Goal: Task Accomplishment & Management: Complete application form

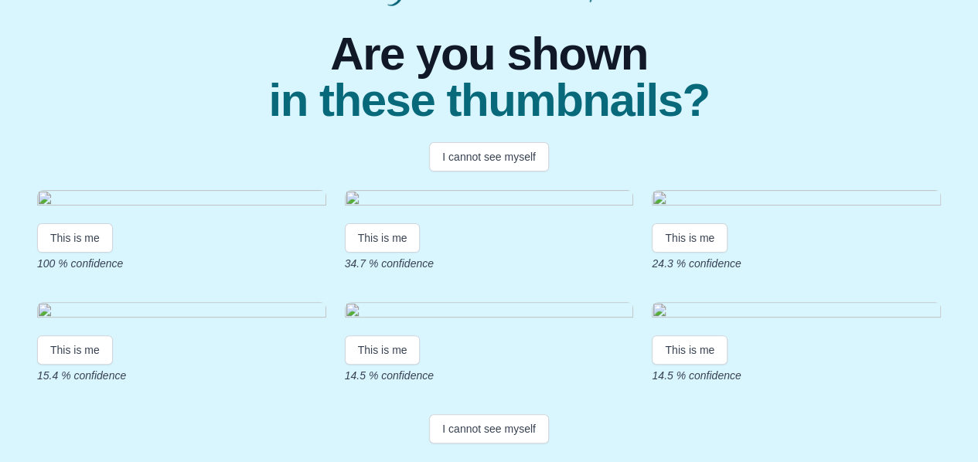
scroll to position [194, 0]
click at [90, 253] on button "This is me" at bounding box center [75, 237] width 76 height 29
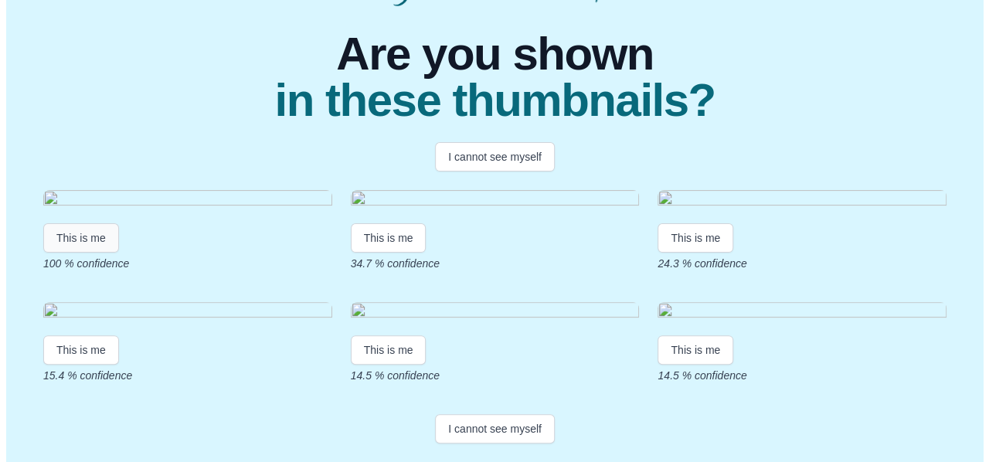
scroll to position [0, 0]
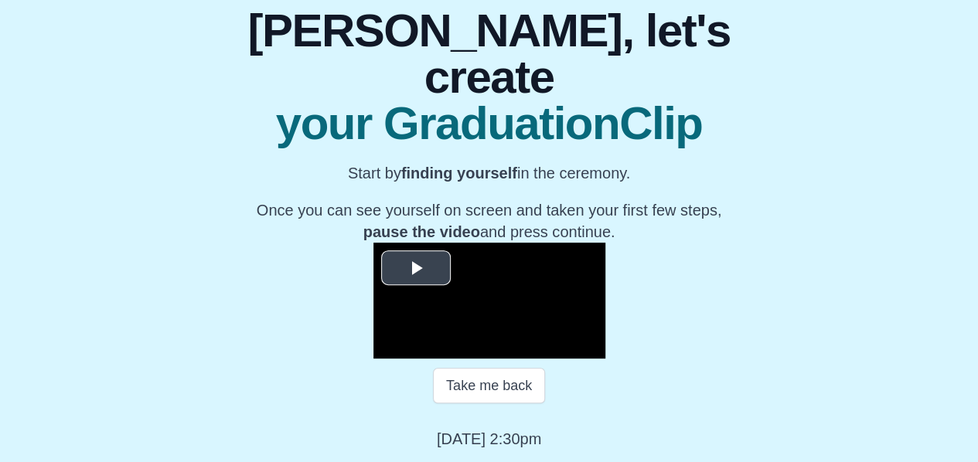
scroll to position [165, 0]
click at [416, 268] on span "Video Player" at bounding box center [416, 268] width 0 height 0
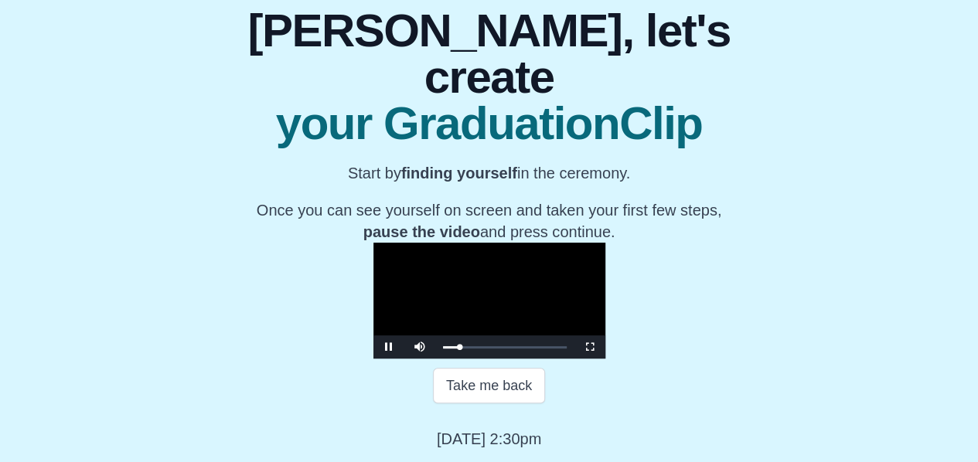
scroll to position [245, 0]
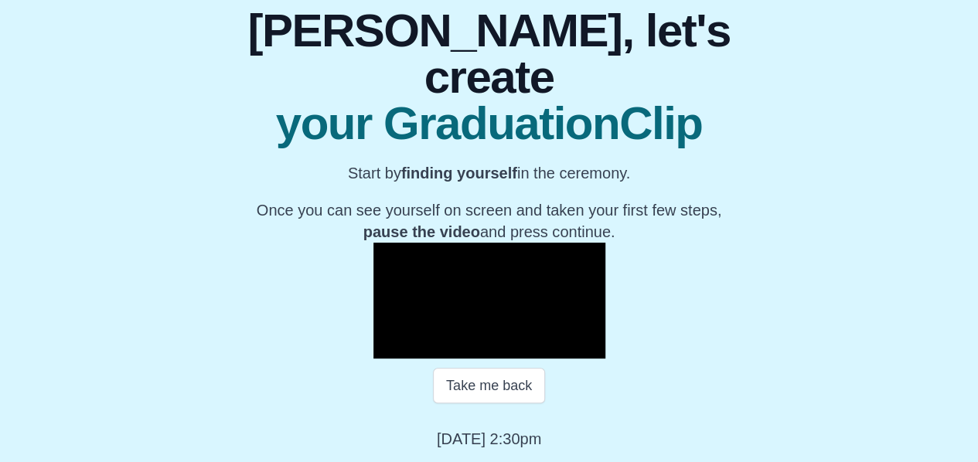
click at [389, 347] on span "Video Player" at bounding box center [389, 347] width 0 height 0
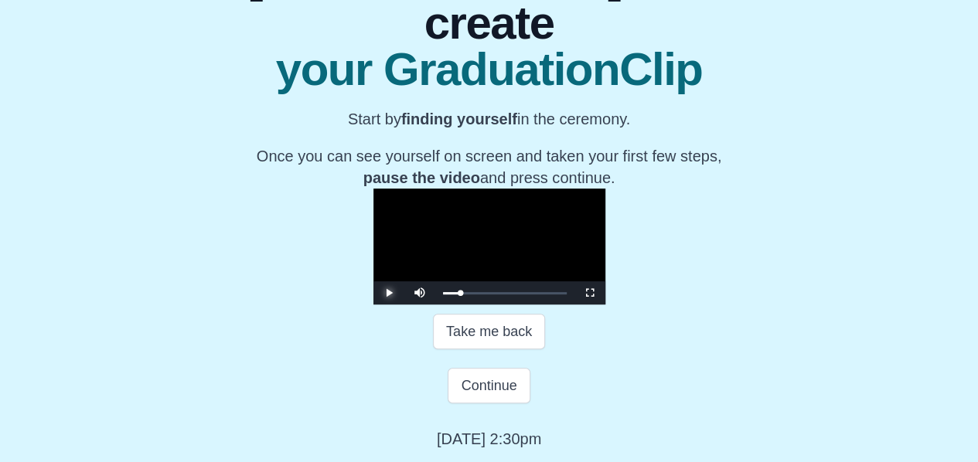
scroll to position [298, 0]
click at [464, 382] on button "Continue" at bounding box center [488, 386] width 82 height 36
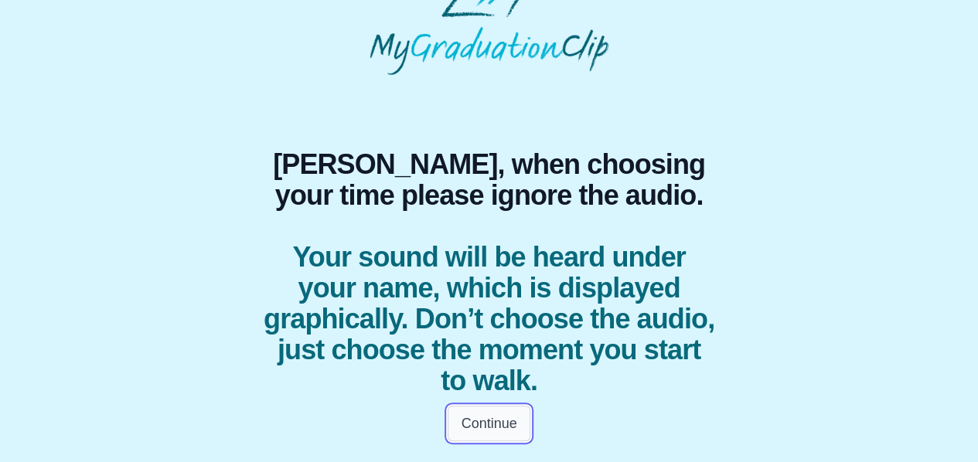
click at [495, 413] on button "Continue" at bounding box center [488, 424] width 82 height 36
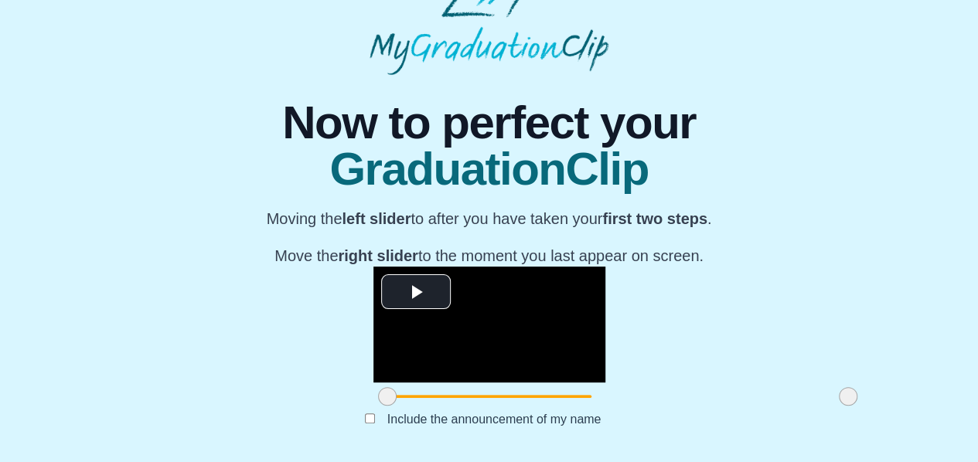
scroll to position [208, 0]
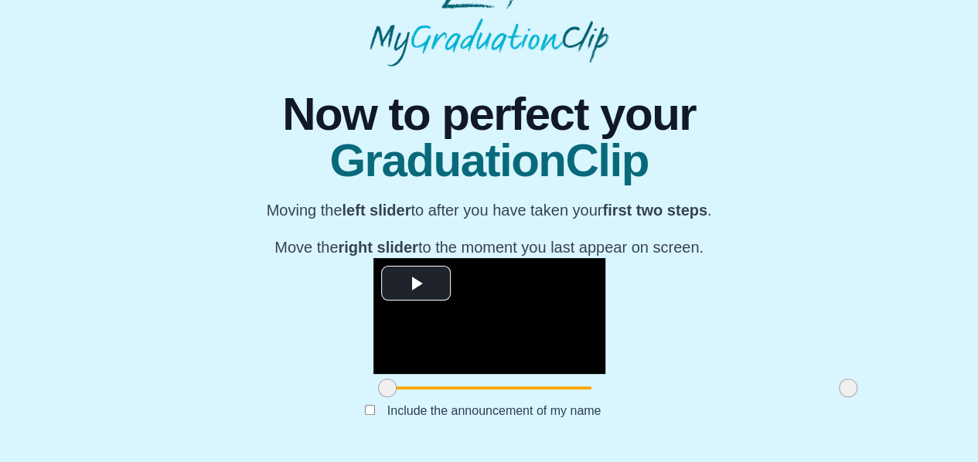
click at [378, 387] on span at bounding box center [387, 388] width 19 height 19
drag, startPoint x: 255, startPoint y: 387, endPoint x: 325, endPoint y: 375, distance: 70.6
click at [443, 375] on div at bounding box center [457, 388] width 28 height 28
drag, startPoint x: 532, startPoint y: 406, endPoint x: 176, endPoint y: 255, distance: 387.1
click at [175, 267] on div "**********" at bounding box center [488, 257] width 953 height 383
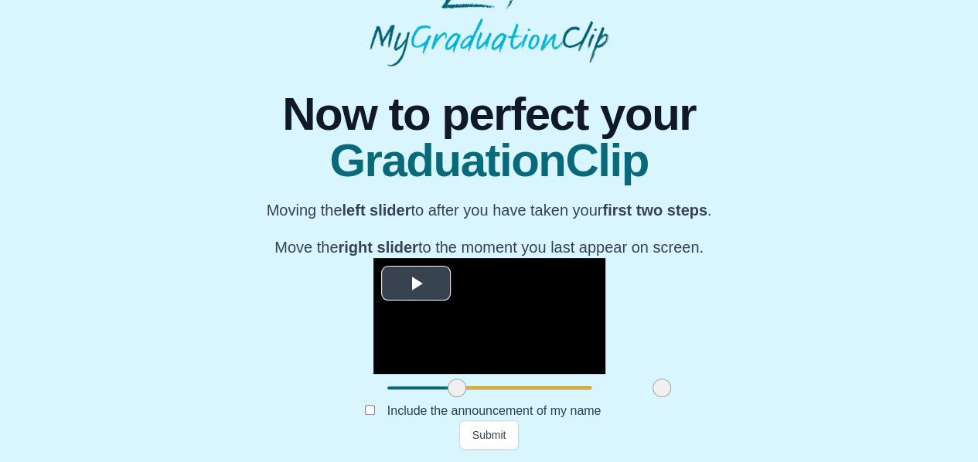
click at [416, 284] on span "Video Player" at bounding box center [416, 284] width 0 height 0
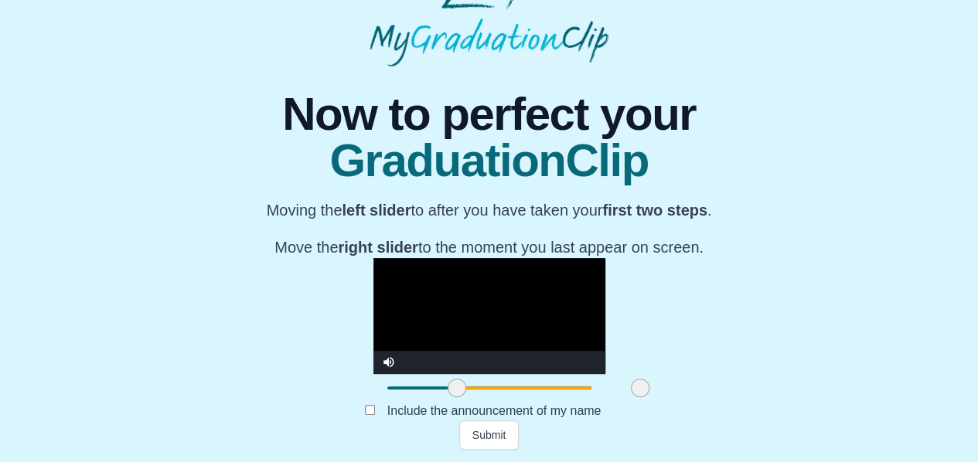
drag, startPoint x: 529, startPoint y: 392, endPoint x: 507, endPoint y: 388, distance: 22.0
click at [631, 388] on span at bounding box center [640, 388] width 19 height 19
click at [481, 431] on button "Submit" at bounding box center [489, 434] width 60 height 29
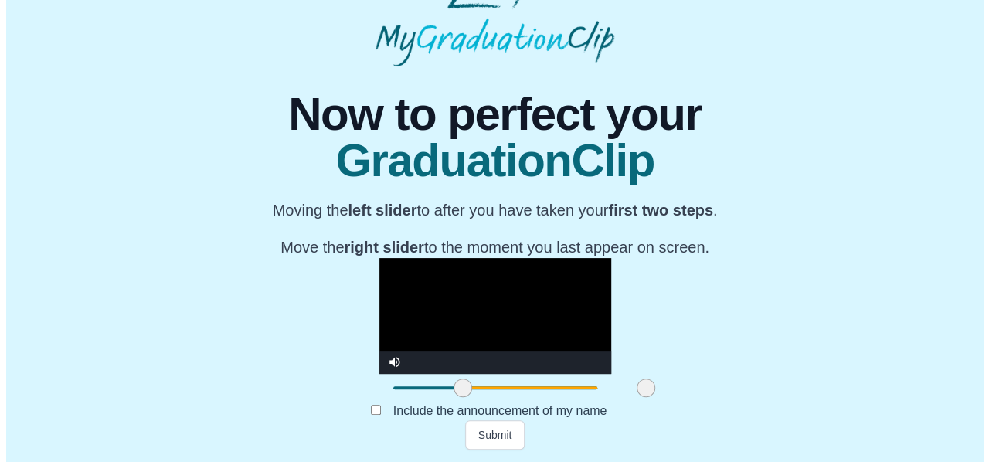
scroll to position [0, 0]
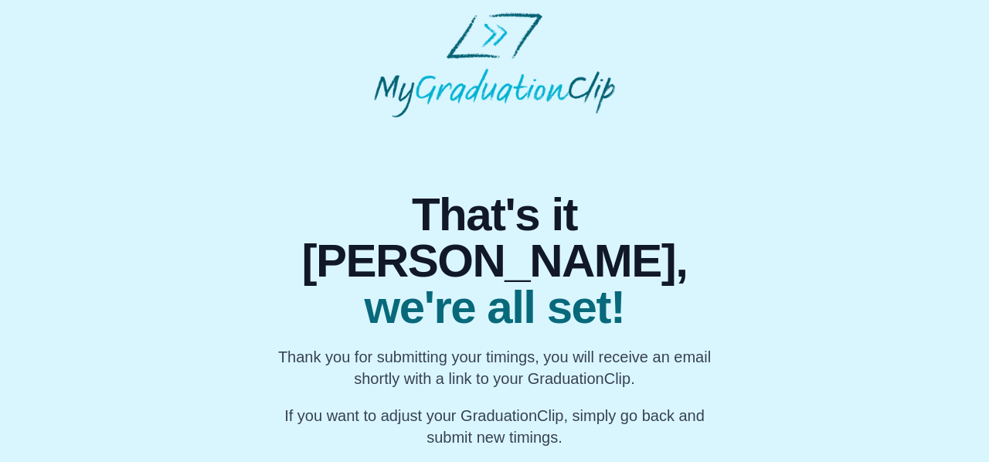
drag, startPoint x: 240, startPoint y: 0, endPoint x: 119, endPoint y: 132, distance: 179.4
click at [119, 132] on div "That's it JACOB, we're all set! Thank you for submitting your timings, you will…" at bounding box center [494, 282] width 964 height 331
